Goal: Navigation & Orientation: Understand site structure

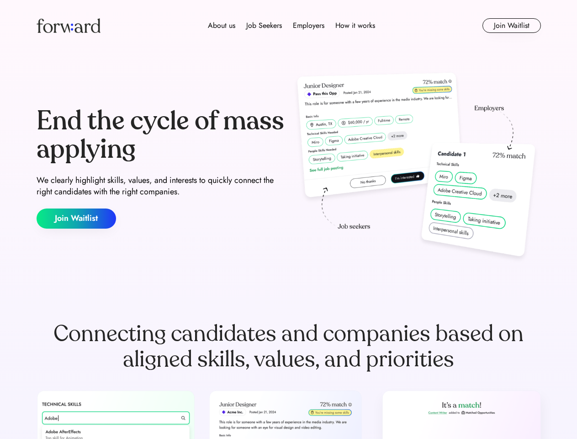
click at [288, 219] on div "End the cycle of mass applying We clearly highlight skills, values, and interes…" at bounding box center [289, 167] width 505 height 197
click at [289, 26] on div "About us Job Seekers Employers How it works" at bounding box center [292, 25] width 360 height 11
click at [69, 26] on img at bounding box center [69, 25] width 64 height 15
click at [292, 26] on div "About us Job Seekers Employers How it works" at bounding box center [292, 25] width 360 height 11
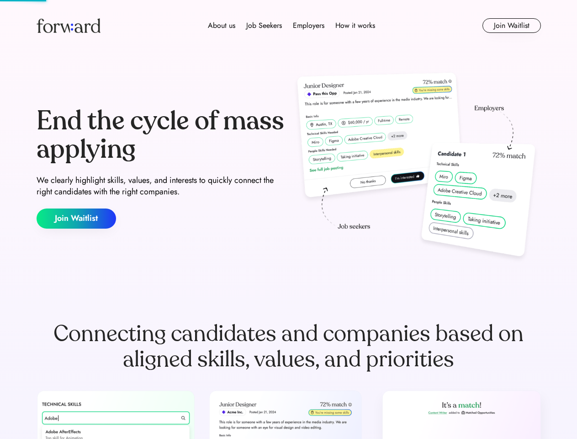
click at [222, 26] on div "About us" at bounding box center [221, 25] width 27 height 11
click at [264, 26] on div "Job Seekers" at bounding box center [264, 25] width 36 height 11
click at [309, 26] on div "Employers" at bounding box center [309, 25] width 32 height 11
click at [355, 26] on div "How it works" at bounding box center [355, 25] width 40 height 11
click at [511, 26] on button "Join Waitlist" at bounding box center [512, 25] width 59 height 15
